Goal: Transaction & Acquisition: Purchase product/service

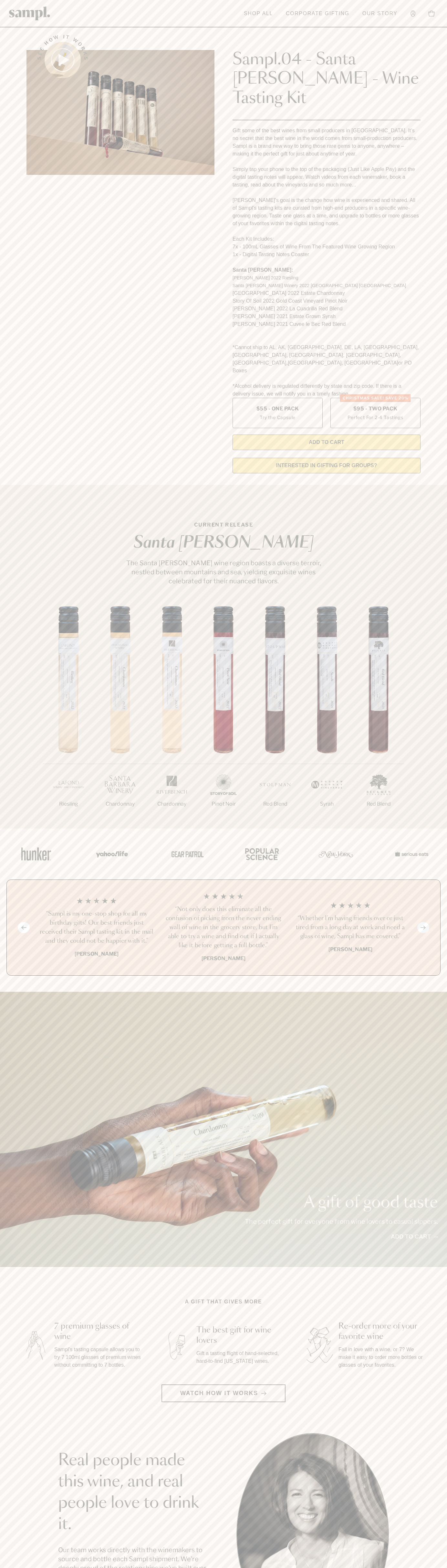
click at [43, 12] on img at bounding box center [30, 13] width 41 height 14
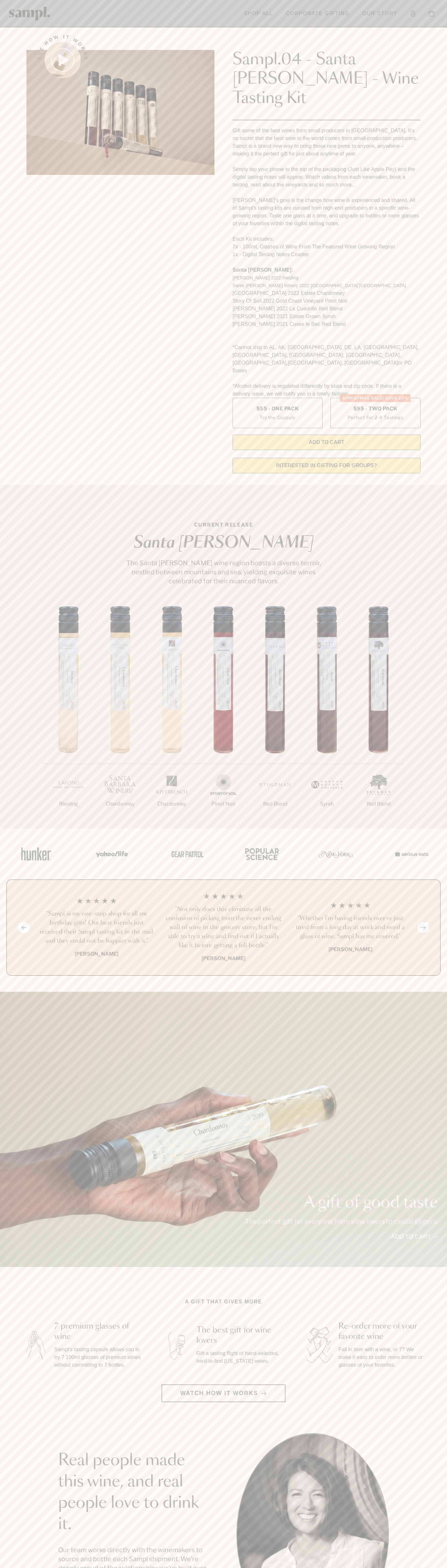
click at [429, 271] on section "See how it works Sampl.04 - Santa Barbara - Wine Tasting Kit Gift some of the b…" at bounding box center [224, 252] width 447 height 453
click at [230, 1567] on html "Skip to main content Toggle navigation menu Shop All Corporate Gifting Our Stor…" at bounding box center [224, 1304] width 447 height 2608
click at [10, 992] on div "A gift of good taste The perfect gift for everyone from wine lovers to casual s…" at bounding box center [224, 1129] width 447 height 275
